Goal: Task Accomplishment & Management: Use online tool/utility

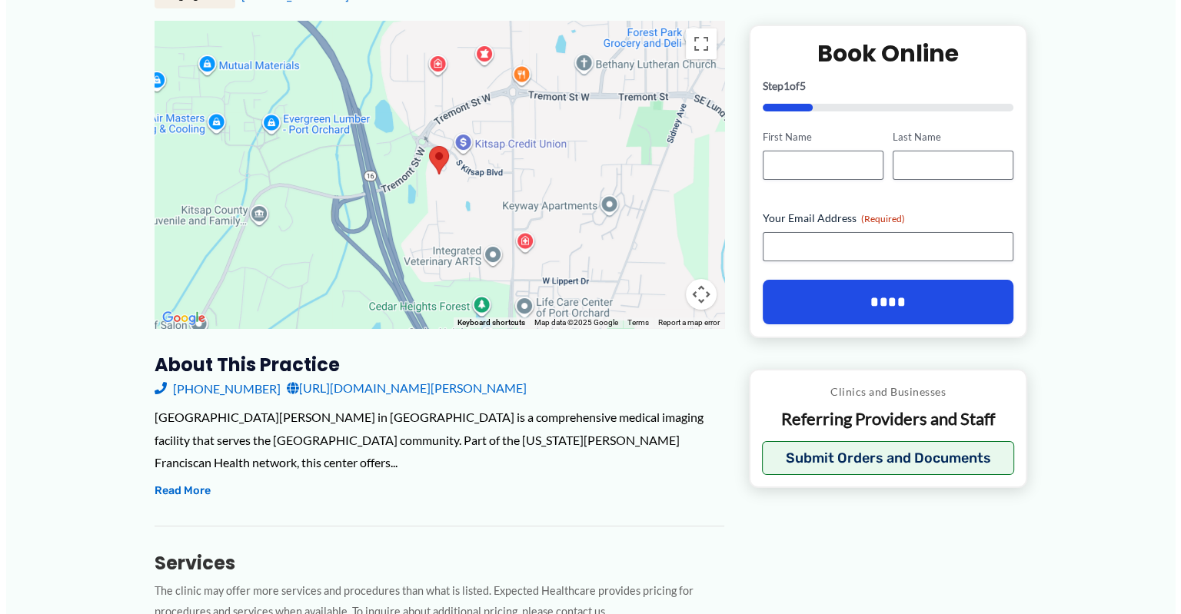
scroll to position [461, 0]
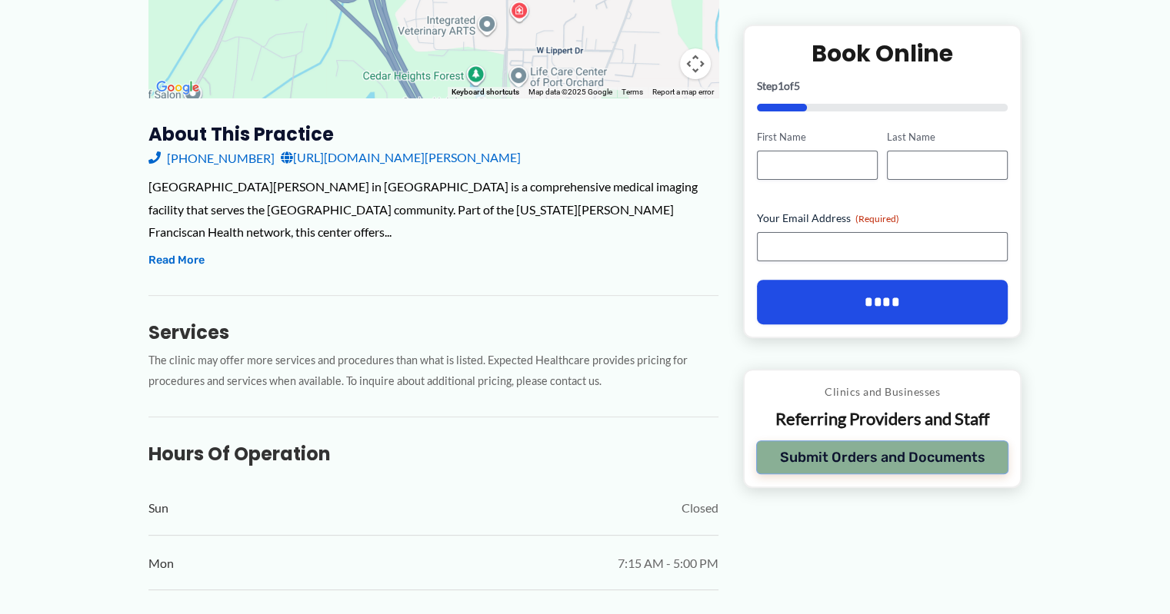
click at [918, 462] on button "Submit Orders and Documents" at bounding box center [882, 458] width 253 height 34
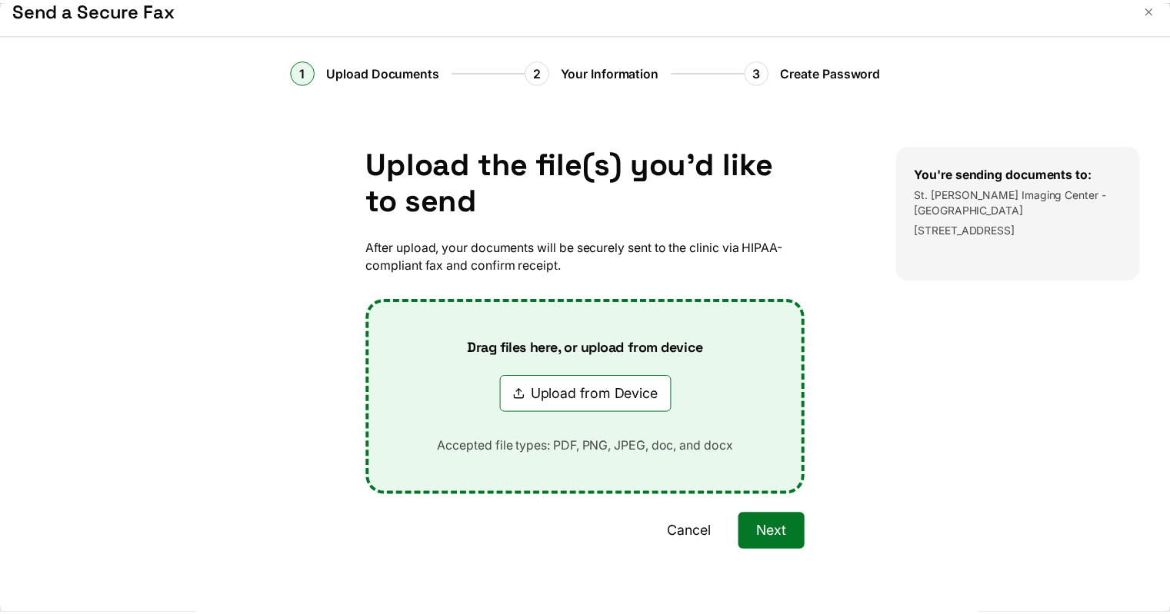
scroll to position [0, 0]
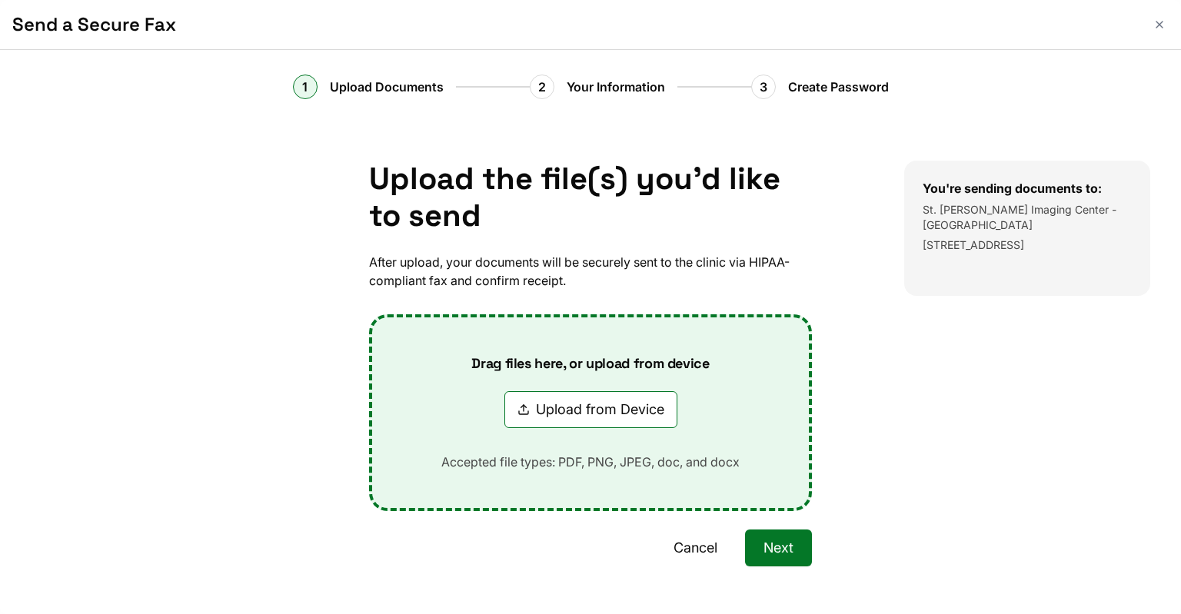
click at [763, 545] on button "Next" at bounding box center [778, 548] width 67 height 37
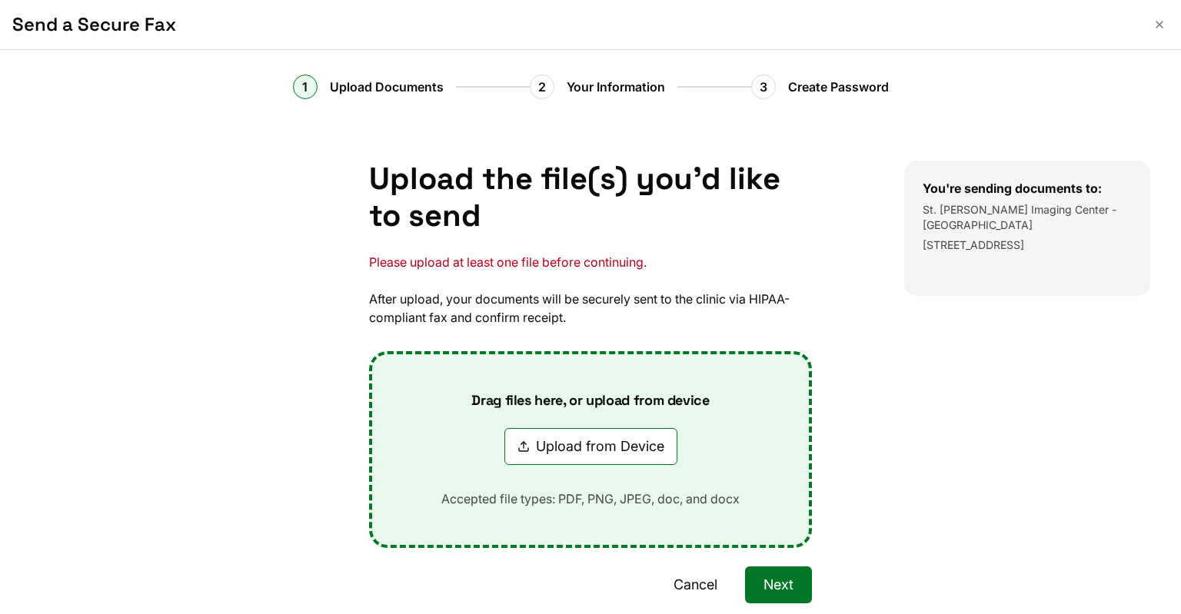
click at [766, 547] on div "Drag files here, or upload from device Upload from Device Accepted file types: …" at bounding box center [590, 449] width 443 height 197
click at [697, 589] on button "Cancel" at bounding box center [695, 585] width 81 height 37
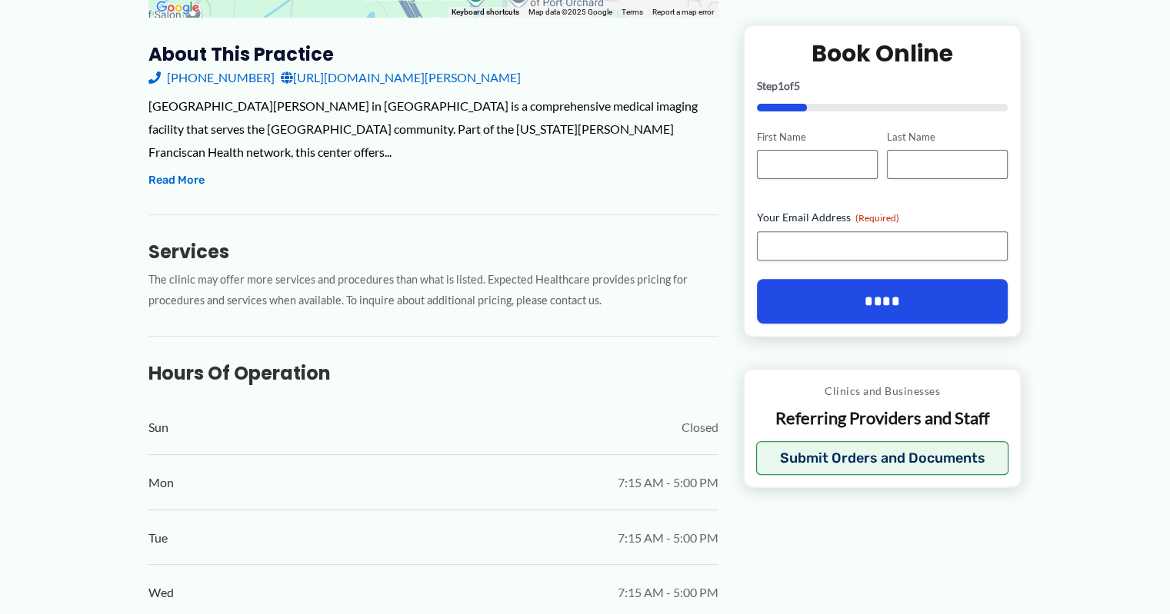
scroll to position [461, 0]
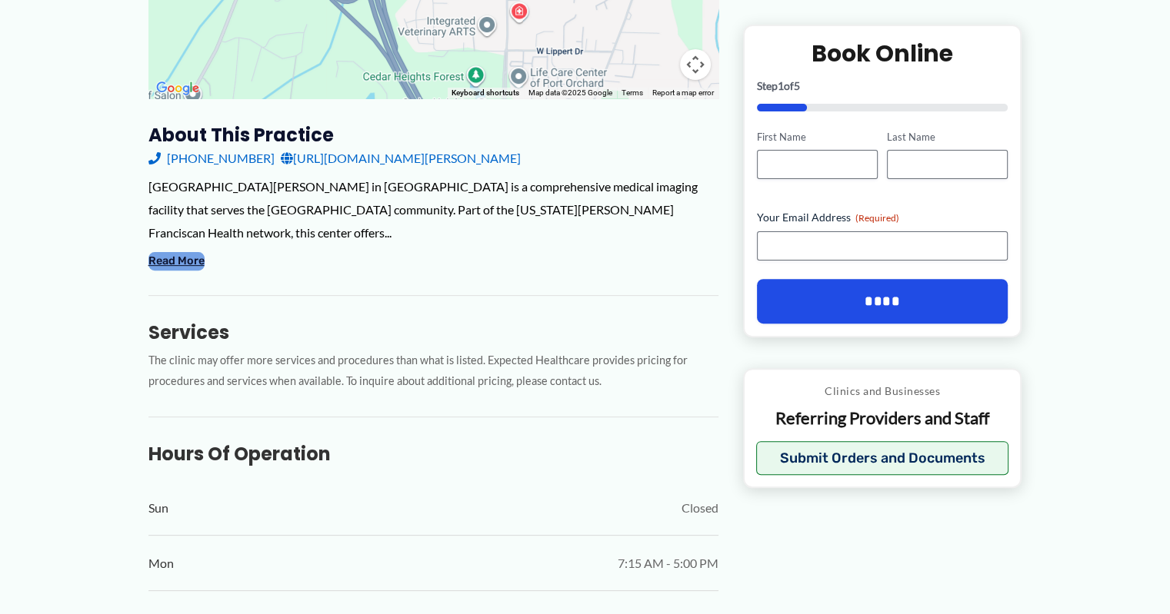
click at [186, 252] on button "Read More" at bounding box center [176, 261] width 56 height 18
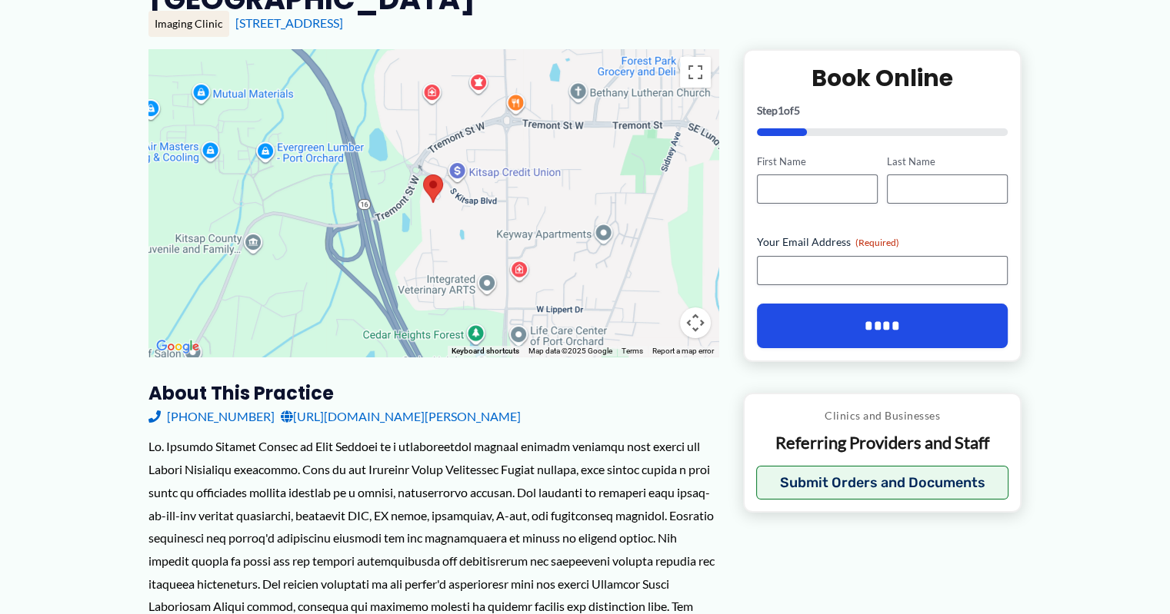
scroll to position [0, 0]
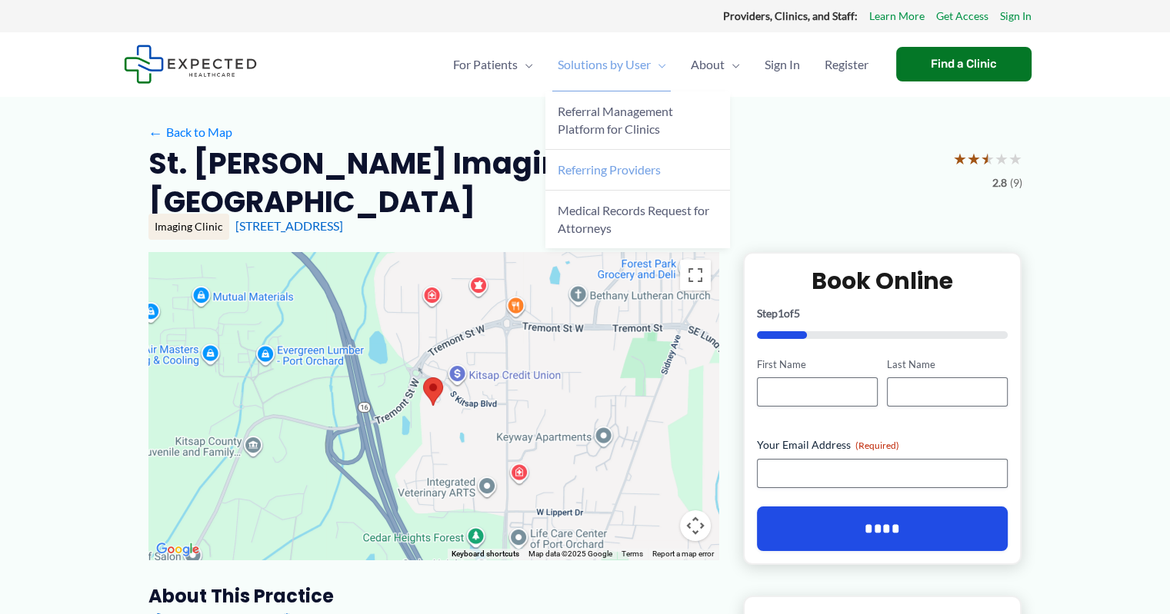
click at [605, 168] on span "Referring Providers" at bounding box center [609, 169] width 103 height 15
